Goal: Task Accomplishment & Management: Use online tool/utility

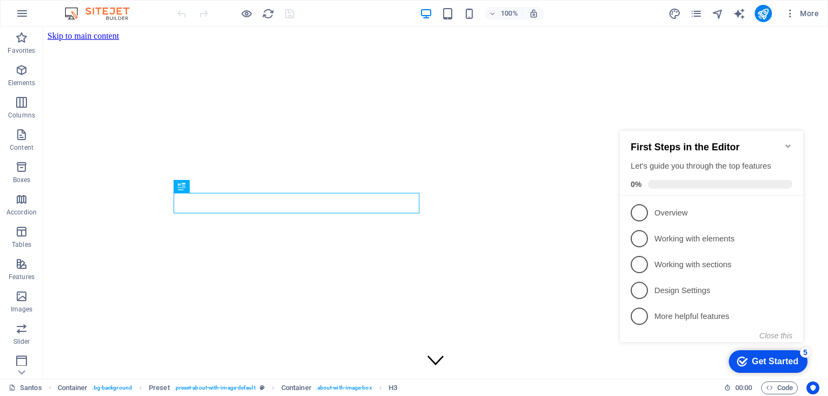
scroll to position [238, 0]
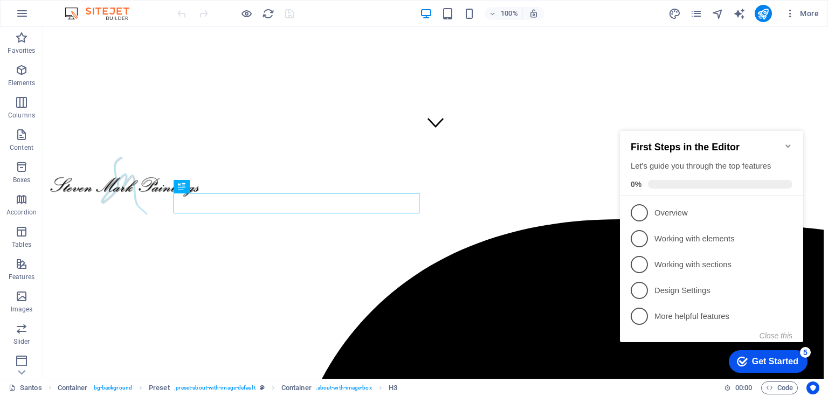
click at [786, 142] on icon "Minimize checklist" at bounding box center [788, 146] width 9 height 9
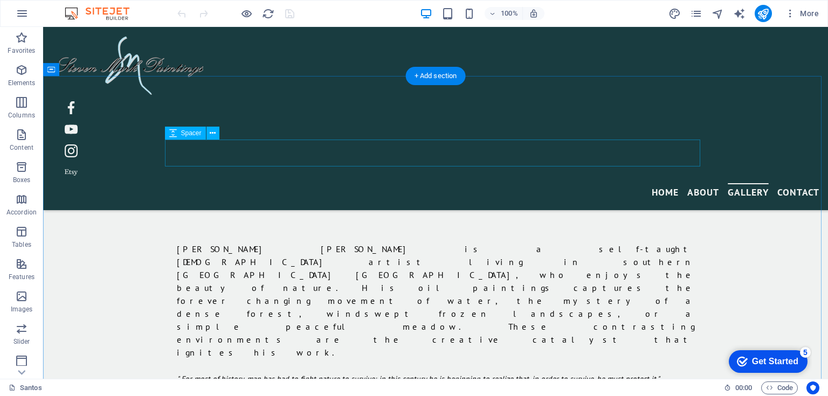
scroll to position [598, 0]
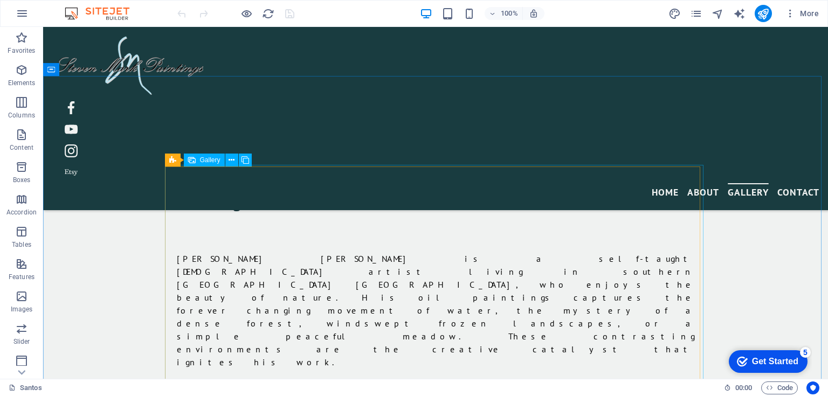
click at [207, 160] on span "Gallery" at bounding box center [210, 160] width 20 height 6
click at [208, 161] on span "Gallery" at bounding box center [210, 160] width 20 height 6
select select "4"
select select "px"
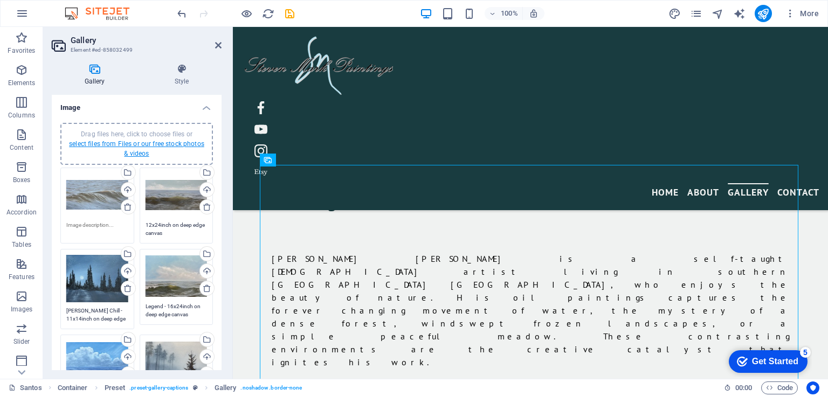
click at [140, 143] on link "select files from Files or our free stock photos & videos" at bounding box center [136, 148] width 135 height 17
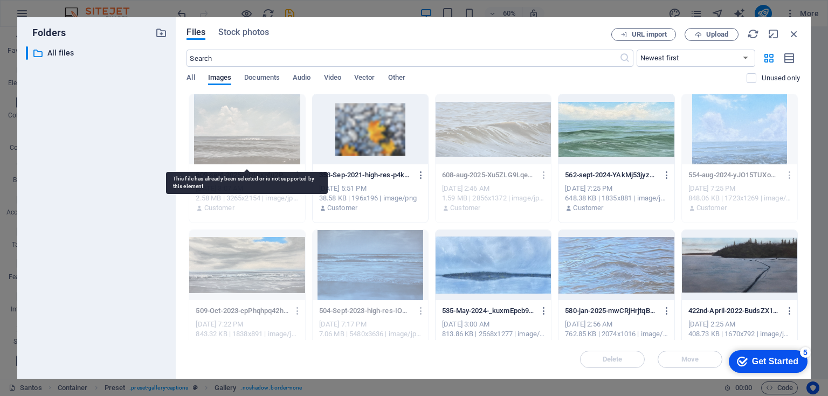
click at [252, 121] on div at bounding box center [246, 129] width 115 height 70
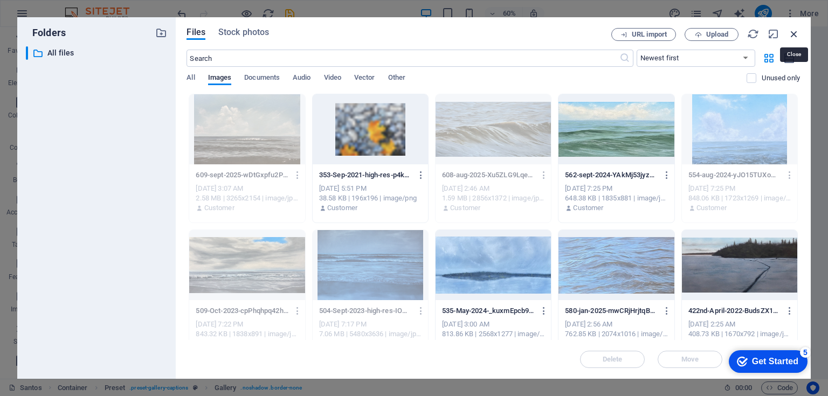
drag, startPoint x: 795, startPoint y: 34, endPoint x: 557, endPoint y: 10, distance: 239.6
click at [795, 34] on icon "button" at bounding box center [795, 34] width 12 height 12
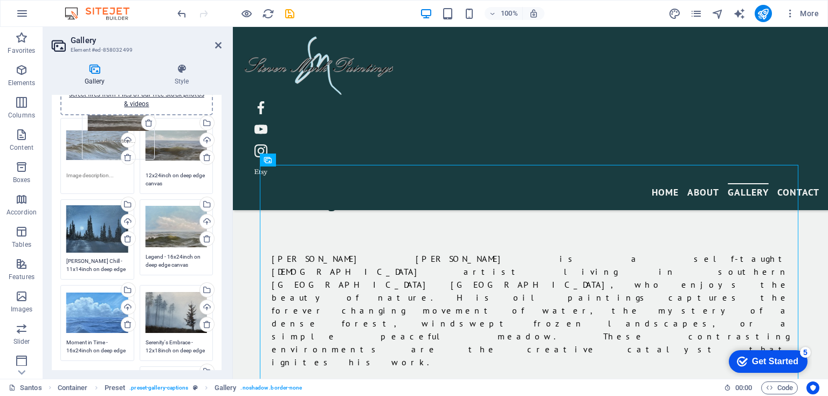
scroll to position [0, 0]
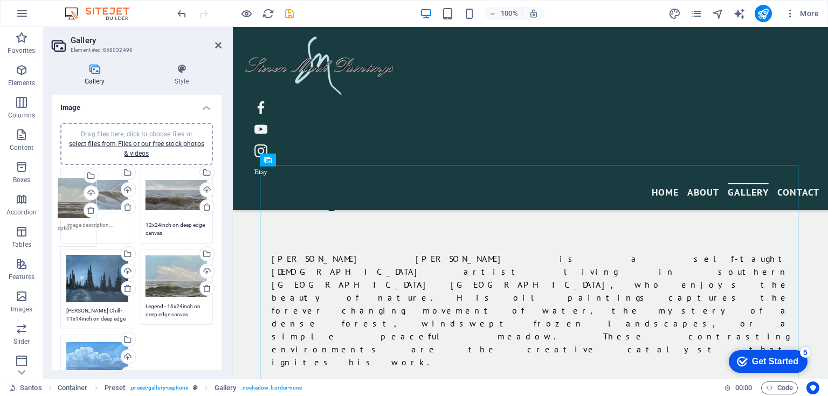
drag, startPoint x: 99, startPoint y: 135, endPoint x: 63, endPoint y: 197, distance: 71.8
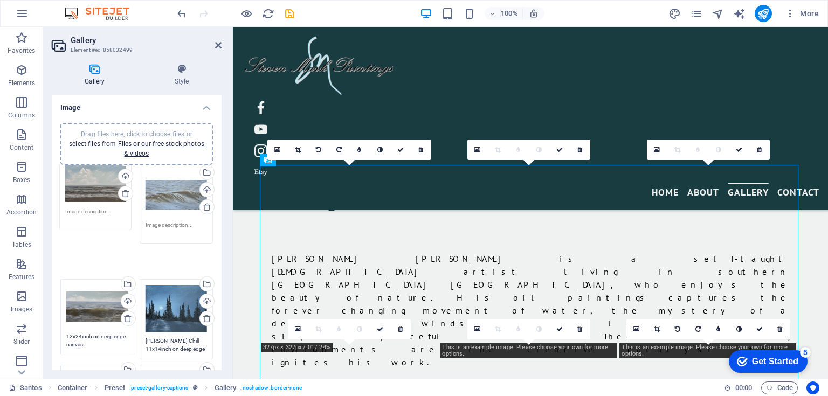
drag, startPoint x: 180, startPoint y: 206, endPoint x: 101, endPoint y: 187, distance: 81.6
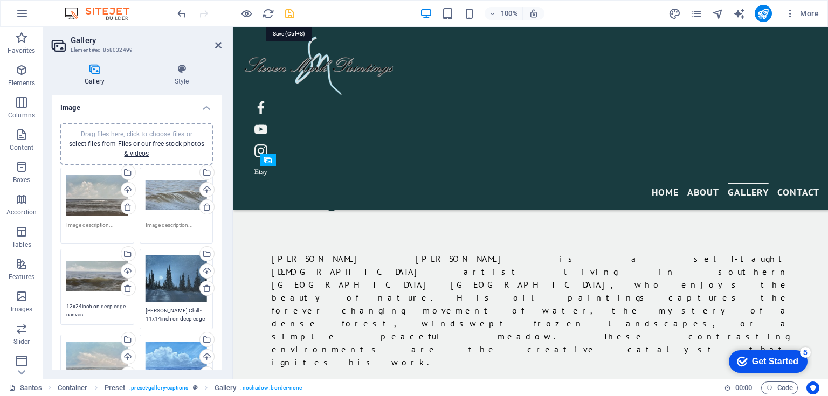
click at [291, 12] on icon "save" at bounding box center [290, 14] width 12 height 12
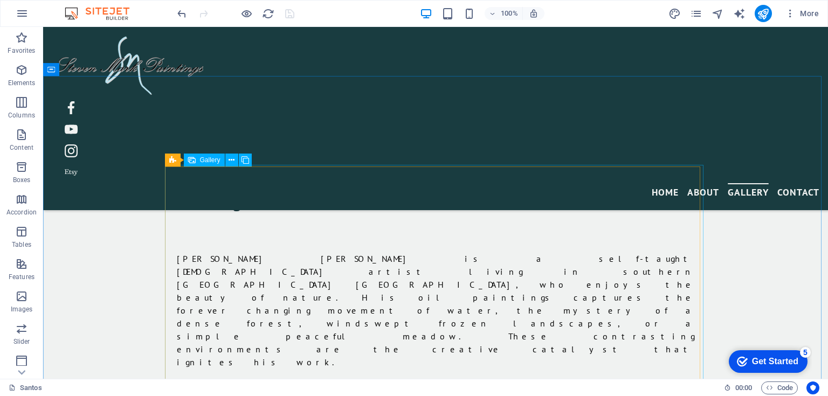
click at [208, 161] on span "Gallery" at bounding box center [210, 160] width 20 height 6
select select "4"
select select "px"
